Goal: Find specific page/section: Find specific page/section

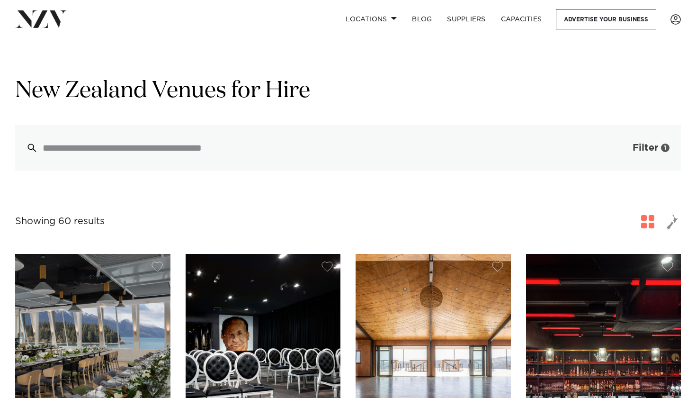
click at [647, 149] on span "Filter" at bounding box center [646, 147] width 26 height 9
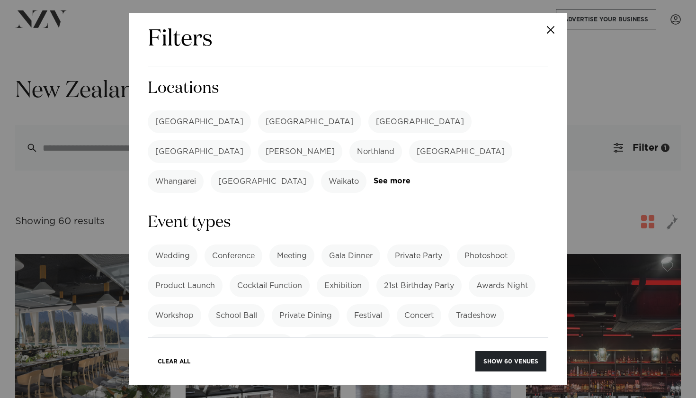
click at [646, 149] on div "Filters Search Type Venue Supplier See more Locations [GEOGRAPHIC_DATA] [GEOGRA…" at bounding box center [348, 199] width 696 height 398
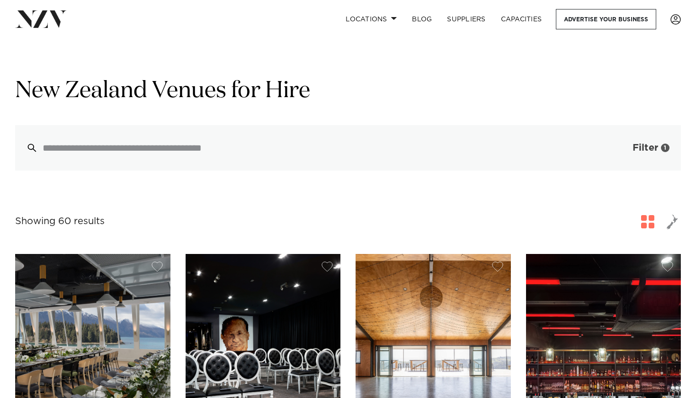
click at [647, 143] on button "Filter 1" at bounding box center [641, 147] width 79 height 45
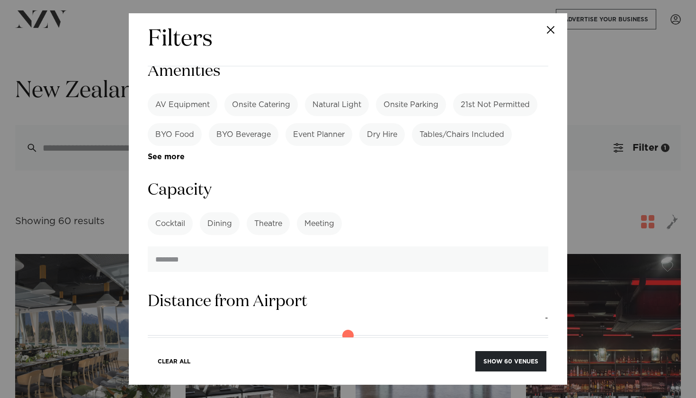
scroll to position [450, 0]
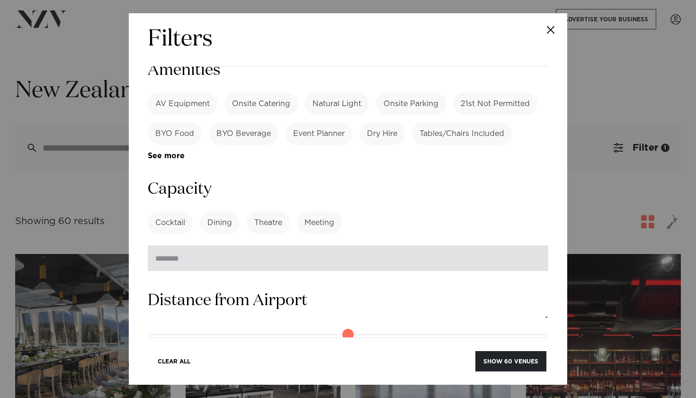
click at [392, 245] on input "number" at bounding box center [348, 258] width 401 height 26
type input "***"
click at [513, 361] on button "Show 8 venues" at bounding box center [513, 361] width 67 height 20
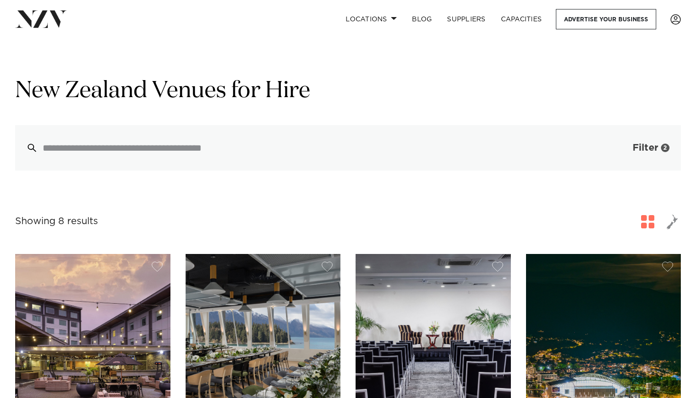
click at [636, 154] on button "Filter 2" at bounding box center [641, 147] width 79 height 45
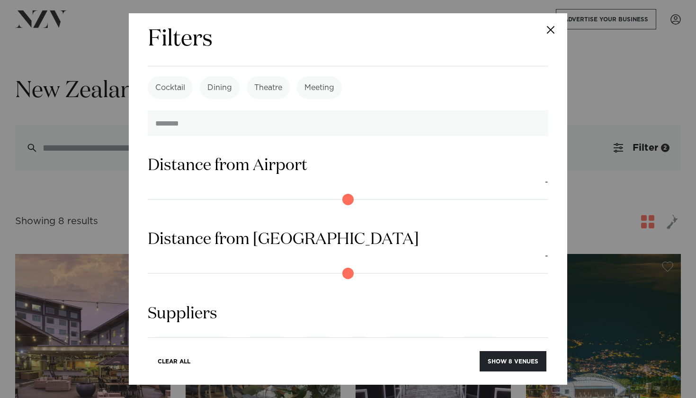
scroll to position [564, 0]
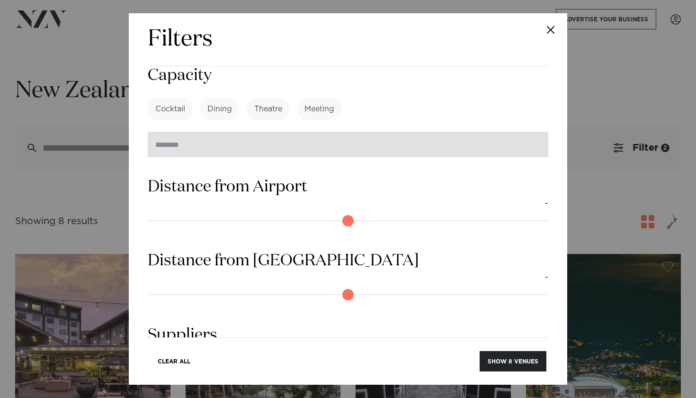
click at [278, 132] on input "***" at bounding box center [348, 145] width 401 height 26
type input "***"
click at [513, 361] on button "Show 9 venues" at bounding box center [513, 361] width 67 height 20
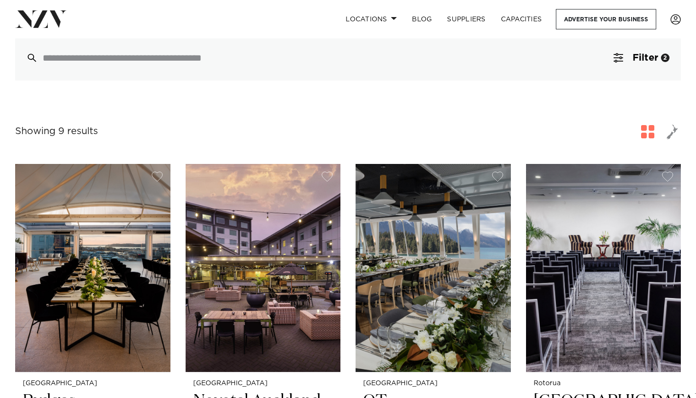
scroll to position [6, 0]
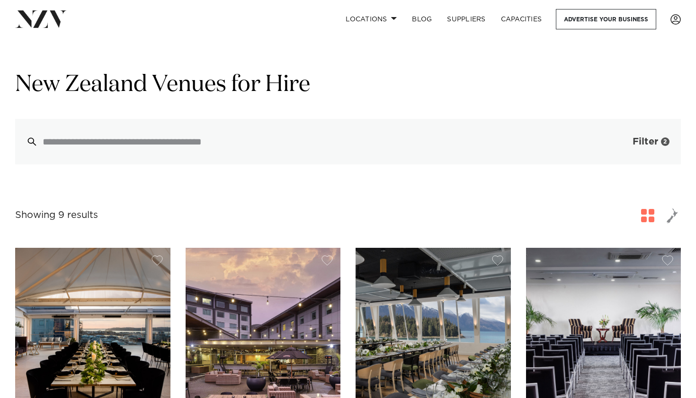
click at [628, 147] on button "Filter 2" at bounding box center [641, 141] width 79 height 45
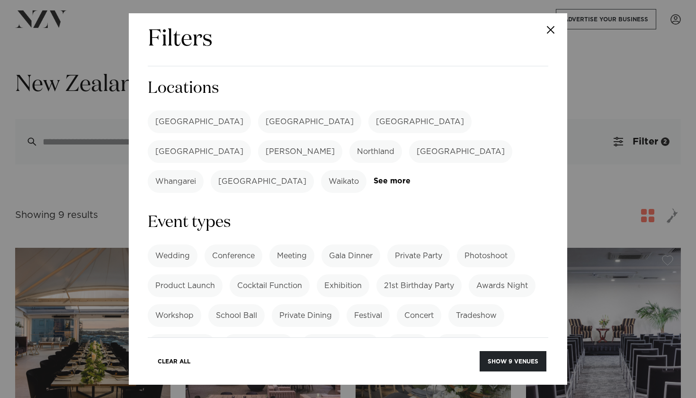
scroll to position [7, 0]
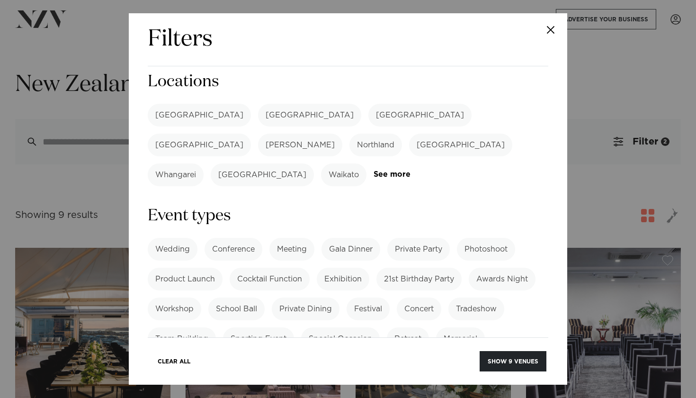
click at [432, 139] on div "Auckland Wellington Christchurch Queenstown Hamilton Northland Bay of Islands W…" at bounding box center [348, 145] width 401 height 82
click at [436, 170] on link "See more" at bounding box center [411, 174] width 74 height 8
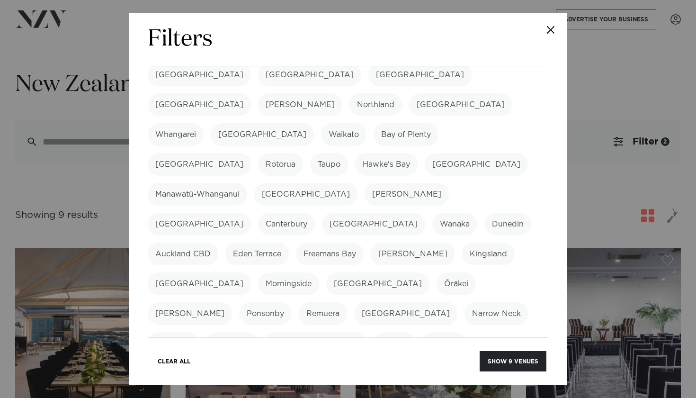
scroll to position [49, 0]
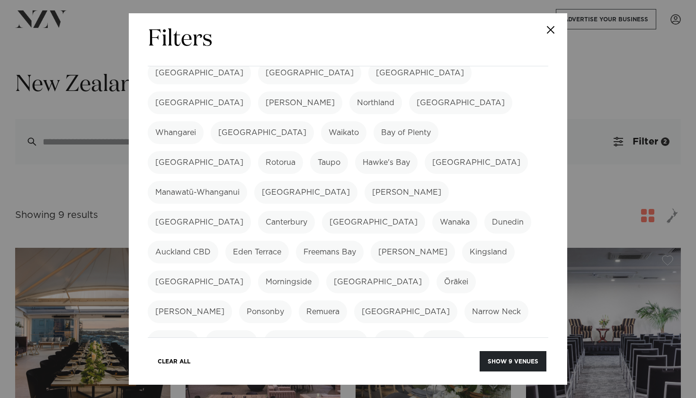
click at [315, 211] on label "Canterbury" at bounding box center [286, 222] width 57 height 23
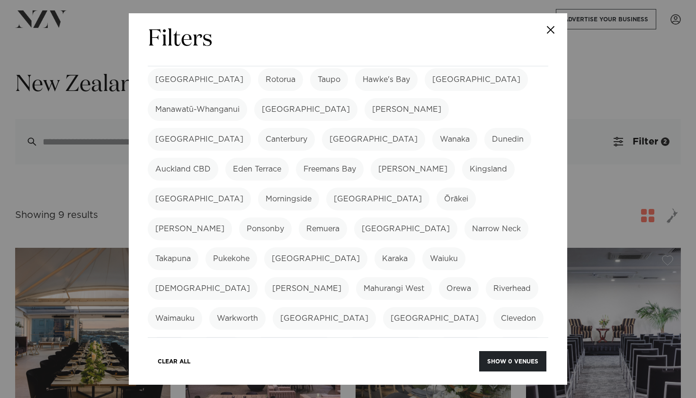
scroll to position [134, 0]
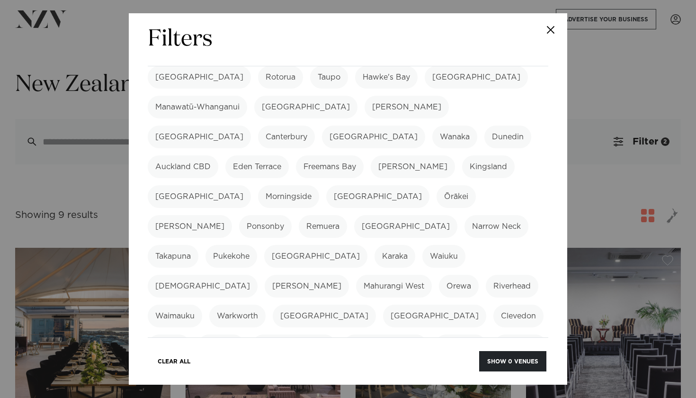
click at [592, 179] on div "Filters Search Type Venue Supplier See more Locations Auckland Wellington Chris…" at bounding box center [348, 199] width 696 height 398
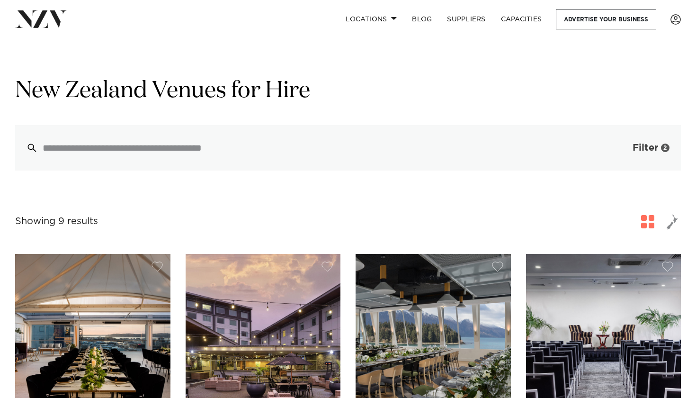
scroll to position [0, 0]
click at [646, 150] on span "Filter" at bounding box center [646, 147] width 26 height 9
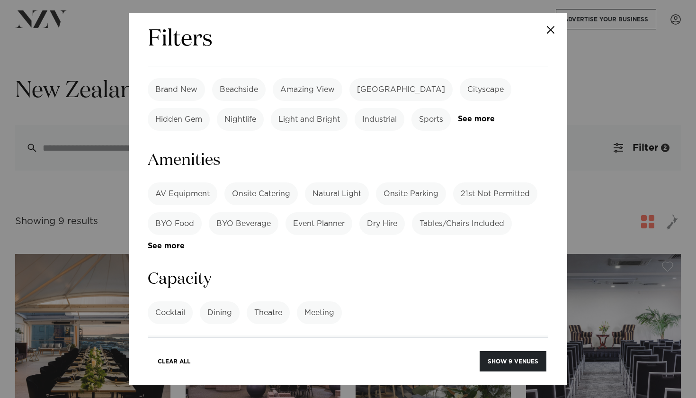
scroll to position [689, 0]
click at [321, 335] on input "***" at bounding box center [348, 348] width 401 height 26
type input "*"
click at [511, 361] on button "Show 60 venues" at bounding box center [510, 361] width 71 height 20
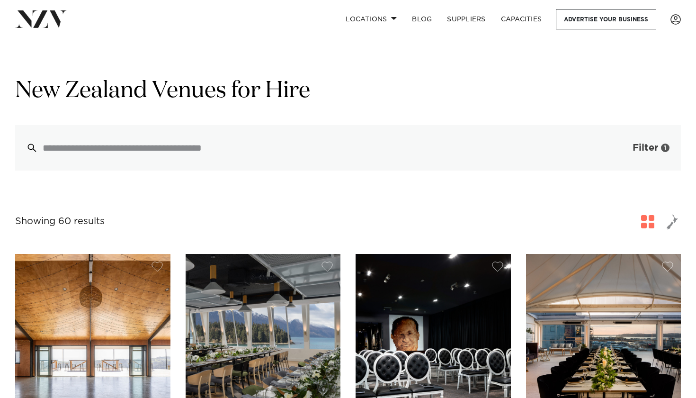
click at [656, 142] on button "Filter 1" at bounding box center [641, 147] width 79 height 45
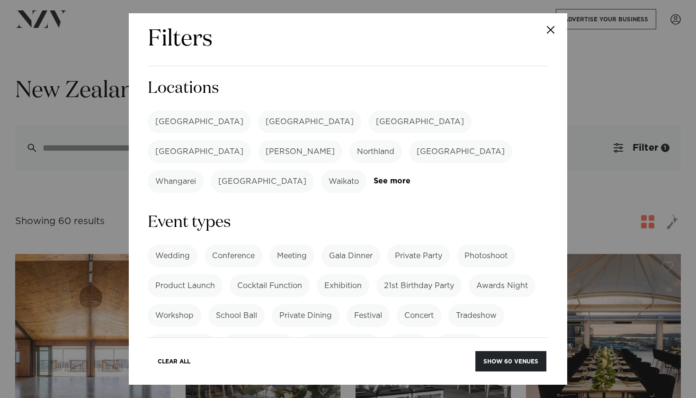
click at [552, 31] on button "Close" at bounding box center [550, 29] width 33 height 33
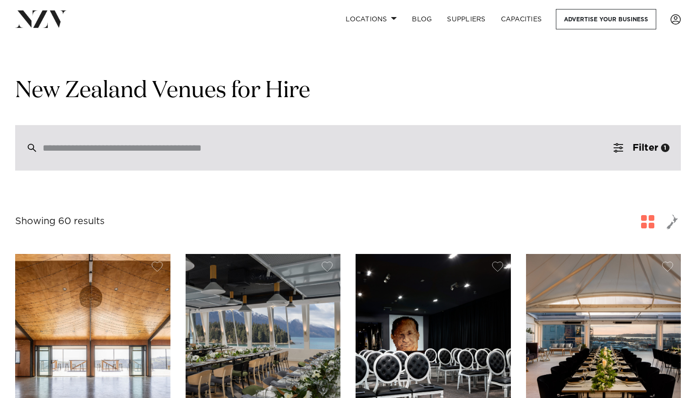
click at [328, 145] on input "search" at bounding box center [328, 148] width 571 height 10
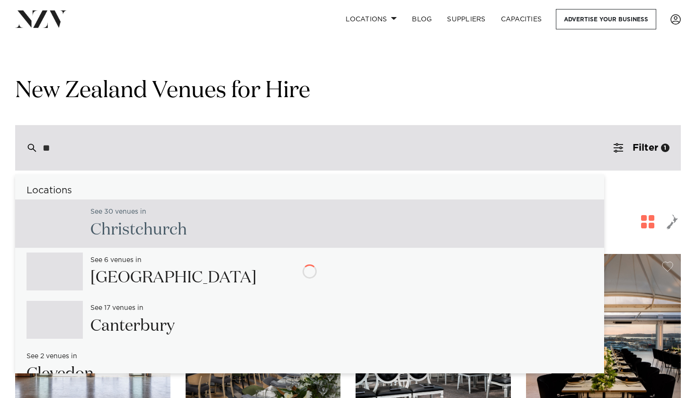
type input "***"
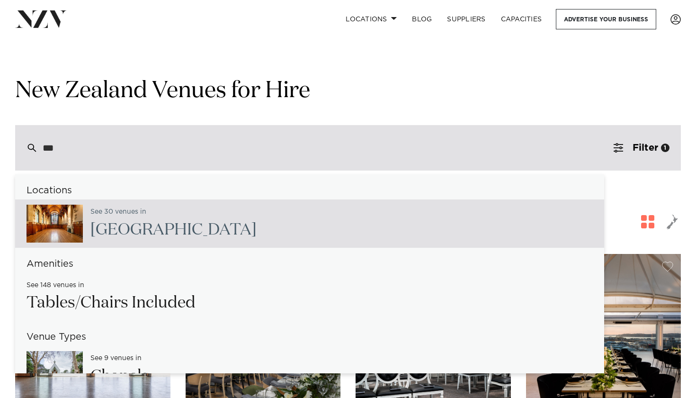
click at [281, 226] on div "See 30 venues in Christchurch" at bounding box center [309, 223] width 589 height 48
type input "**********"
